Goal: Transaction & Acquisition: Purchase product/service

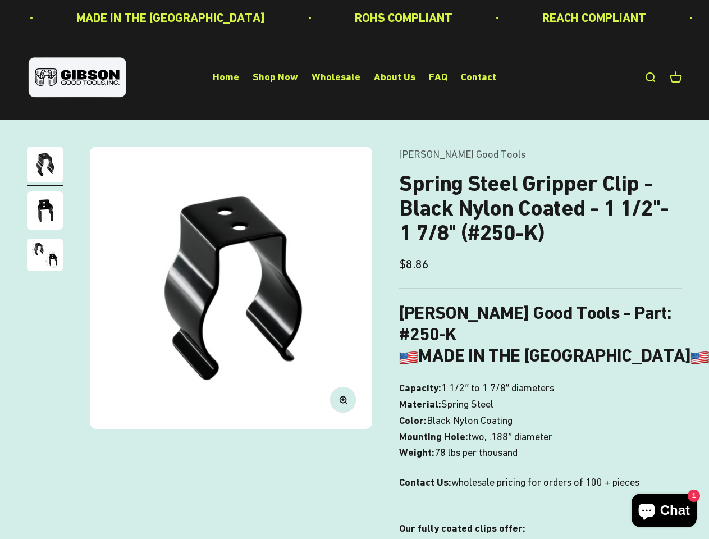
click at [354, 270] on img at bounding box center [231, 288] width 282 height 282
click at [231, 287] on img at bounding box center [231, 288] width 282 height 282
click at [343, 399] on icon "button" at bounding box center [342, 399] width 3 height 3
click at [45, 166] on img "Go to item 1" at bounding box center [45, 165] width 36 height 36
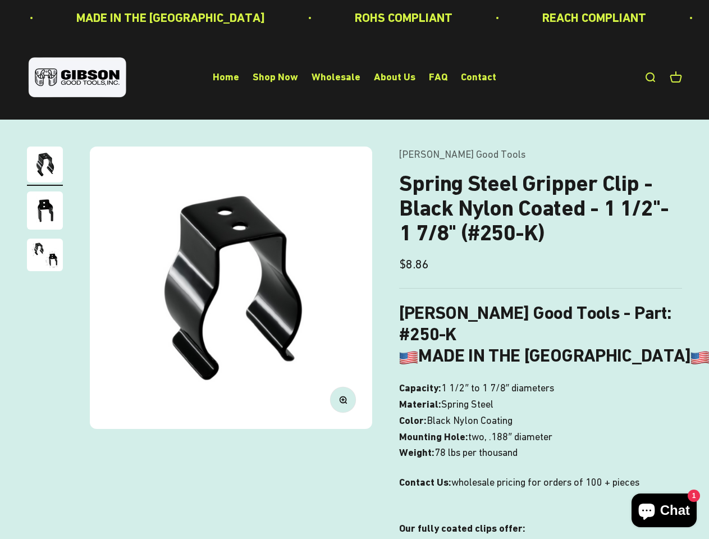
click at [45, 212] on img "Go to item 2" at bounding box center [45, 210] width 36 height 38
click at [45, 257] on img "Go to item 3" at bounding box center [45, 255] width 36 height 33
